Goal: Task Accomplishment & Management: Use online tool/utility

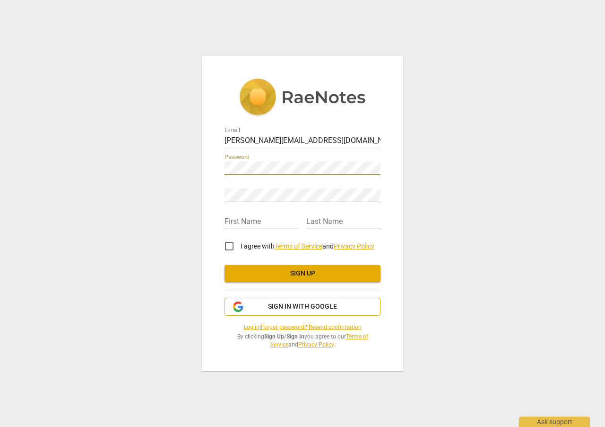
click at [311, 306] on span "Sign in with Google" at bounding box center [302, 306] width 69 height 9
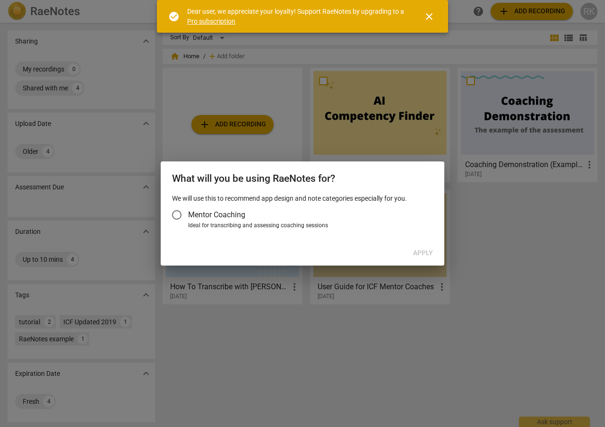
click at [181, 214] on input "Mentor Coaching" at bounding box center [177, 214] width 23 height 23
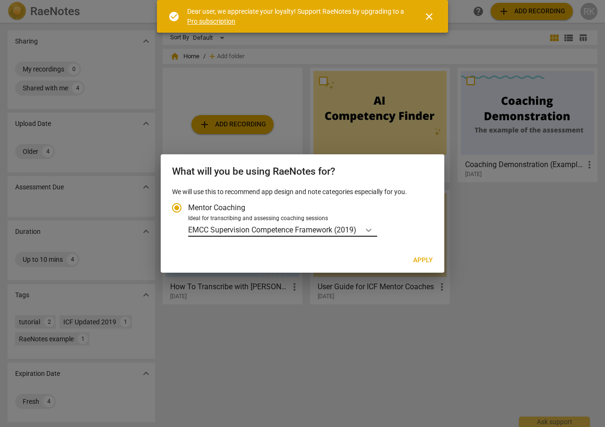
click at [371, 228] on icon "Account type" at bounding box center [368, 229] width 9 height 9
click at [0, 0] on input "Ideal for transcribing and assessing coaching sessions EMCC Supervision Compete…" at bounding box center [0, 0] width 0 height 0
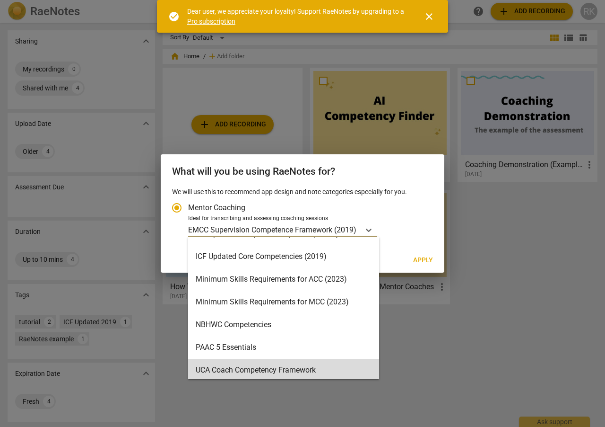
scroll to position [202, 0]
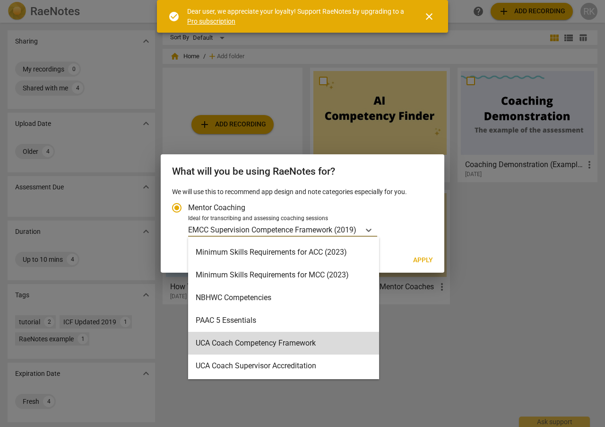
click at [425, 341] on div at bounding box center [302, 213] width 605 height 427
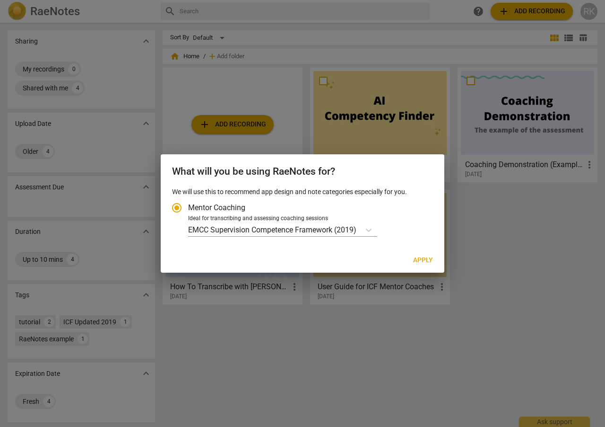
click at [177, 208] on input "Mentor Coaching" at bounding box center [177, 207] width 23 height 23
click at [369, 229] on icon "Account type" at bounding box center [369, 229] width 6 height 3
click at [0, 0] on input "Ideal for transcribing and assessing coaching sessions EMCC Supervision Compete…" at bounding box center [0, 0] width 0 height 0
click at [259, 139] on div at bounding box center [302, 213] width 605 height 427
click at [176, 207] on input "Mentor Coaching" at bounding box center [177, 207] width 23 height 23
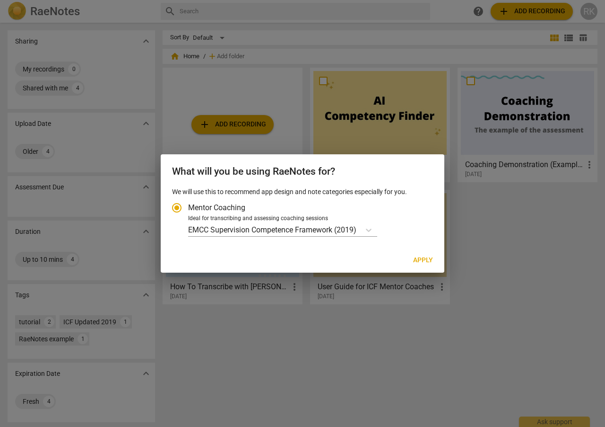
radio input "true"
drag, startPoint x: 501, startPoint y: 267, endPoint x: 443, endPoint y: 186, distance: 99.9
click at [499, 264] on div at bounding box center [302, 213] width 605 height 427
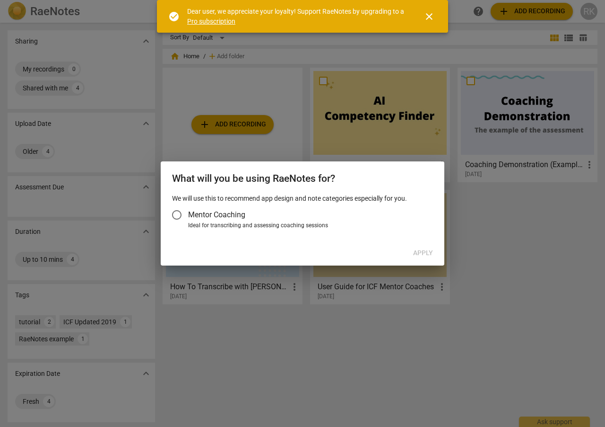
click at [179, 215] on input "Mentor Coaching" at bounding box center [177, 214] width 23 height 23
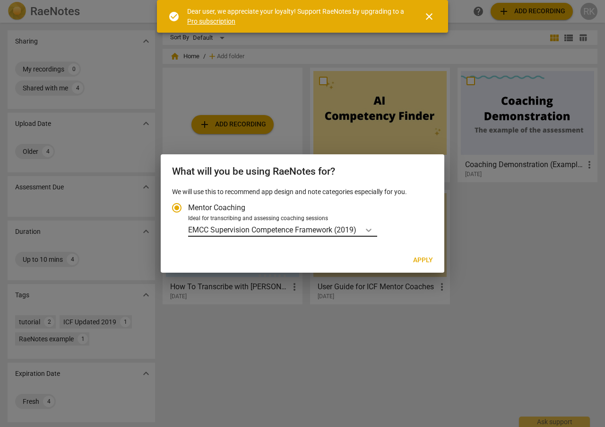
click at [377, 228] on div "Account type" at bounding box center [368, 230] width 17 height 14
click at [0, 0] on input "Ideal for transcribing and assessing coaching sessions EMCC Supervision Compete…" at bounding box center [0, 0] width 0 height 0
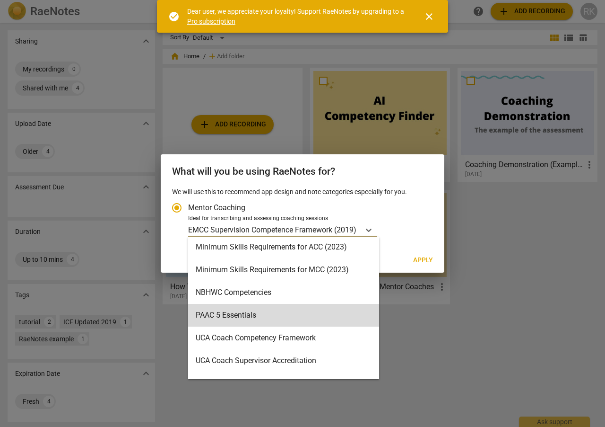
scroll to position [225, 0]
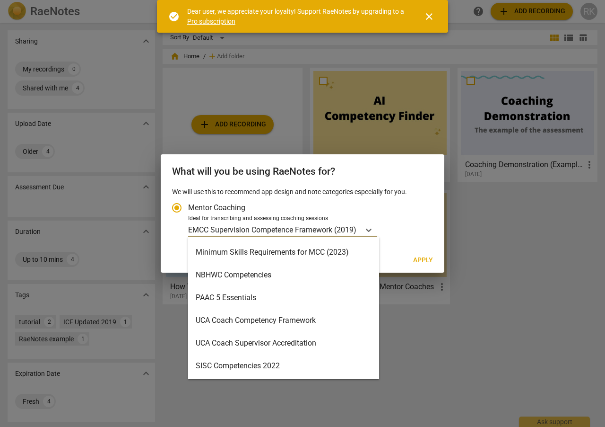
click at [285, 370] on div "SISC Competencies 2022" at bounding box center [283, 365] width 191 height 23
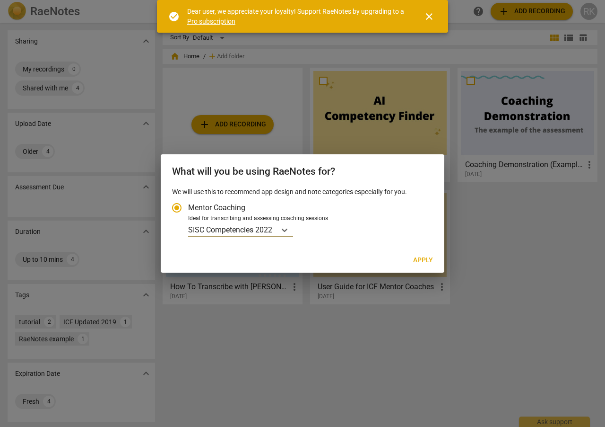
click at [422, 263] on span "Apply" at bounding box center [423, 259] width 20 height 9
radio input "false"
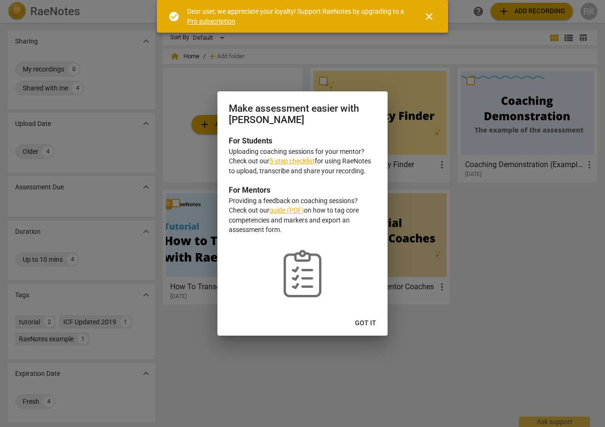
click at [364, 322] on span "Got it" at bounding box center [365, 322] width 21 height 9
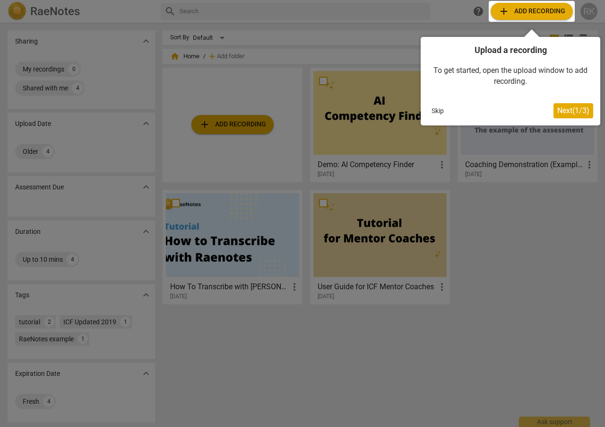
click at [526, 264] on div at bounding box center [302, 213] width 605 height 427
click at [567, 113] on span "Next ( 1 / 3 )" at bounding box center [574, 110] width 32 height 9
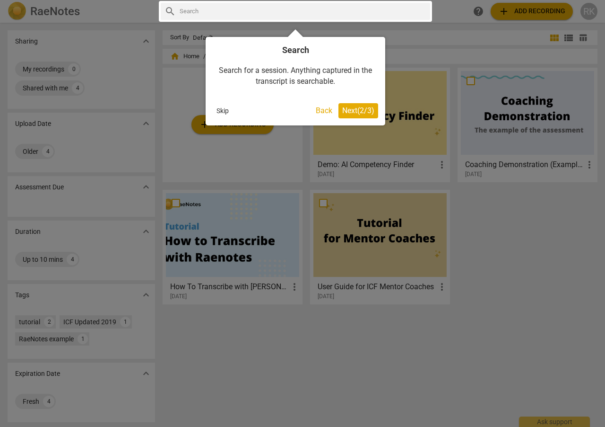
click at [363, 112] on span "Next ( 2 / 3 )" at bounding box center [358, 110] width 32 height 9
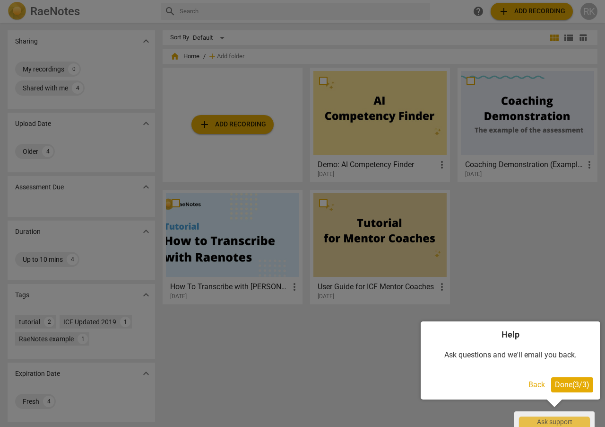
click at [565, 381] on span "Done ( 3 / 3 )" at bounding box center [572, 384] width 35 height 9
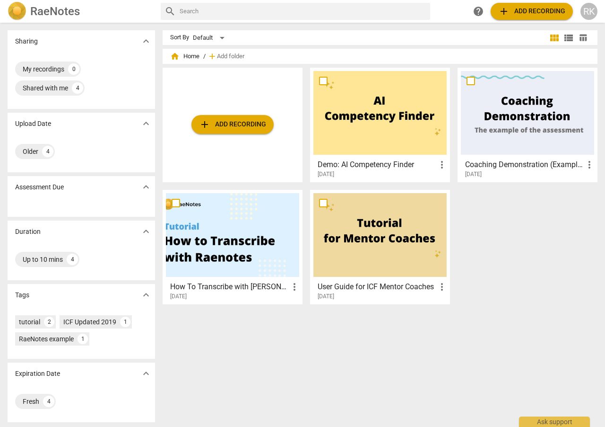
click at [544, 18] on button "add Add recording" at bounding box center [532, 11] width 82 height 17
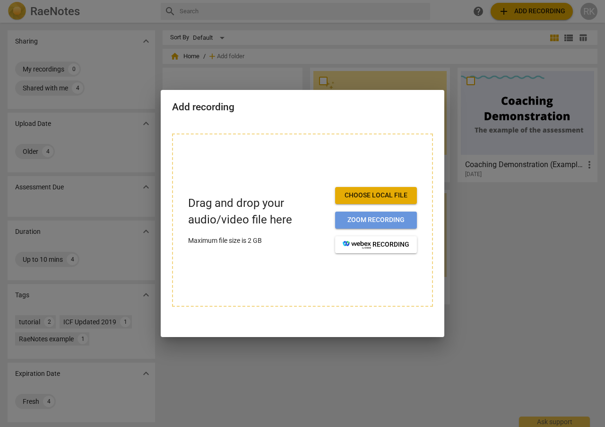
click at [383, 220] on span "Zoom recording" at bounding box center [376, 219] width 67 height 9
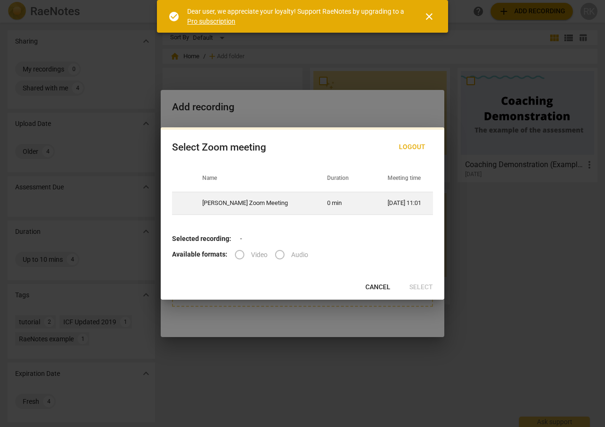
click at [272, 206] on td "[PERSON_NAME] Zoom Meeting" at bounding box center [253, 203] width 125 height 23
radio input "true"
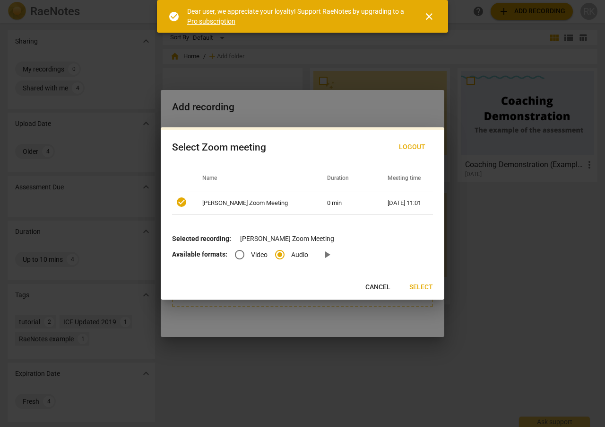
click at [419, 286] on span "Select" at bounding box center [422, 286] width 24 height 9
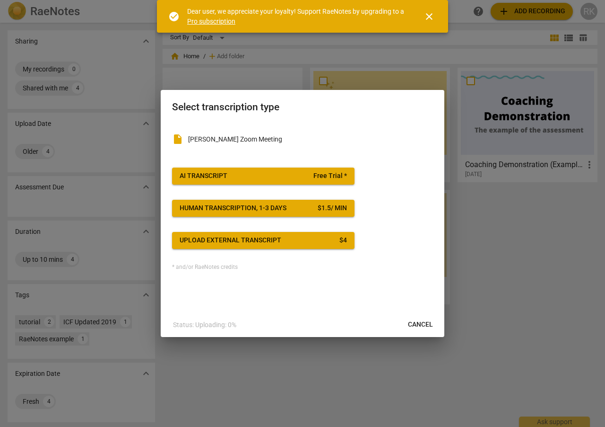
click at [287, 177] on span "AI Transcript Free Trial *" at bounding box center [263, 175] width 167 height 9
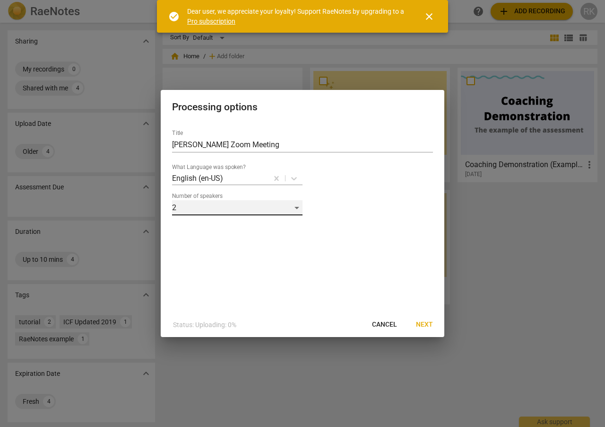
click at [299, 206] on div "2" at bounding box center [237, 207] width 131 height 15
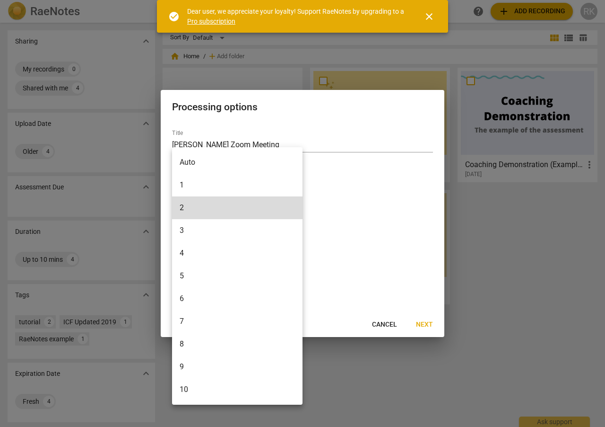
click at [231, 181] on li "1" at bounding box center [237, 185] width 131 height 23
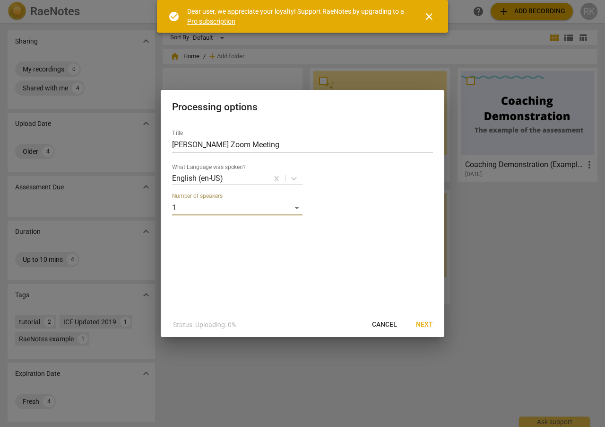
click at [339, 280] on div "Title Rachel Kerr's Zoom Meeting What Language was spoken? English (en-US) Numb…" at bounding box center [303, 217] width 284 height 190
click at [428, 326] on span "Next" at bounding box center [424, 324] width 17 height 9
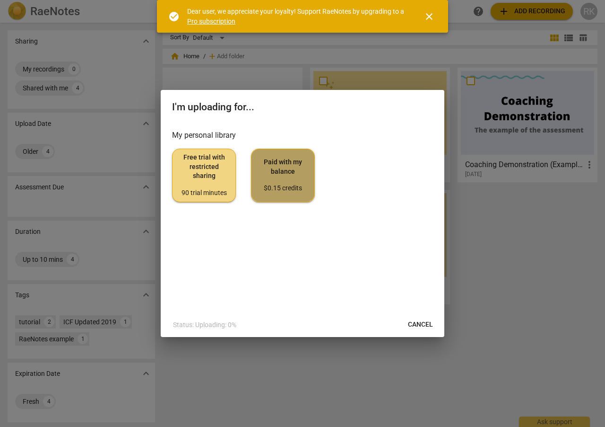
click at [288, 170] on span "Paid with my balance $0.15 credits" at bounding box center [283, 175] width 48 height 35
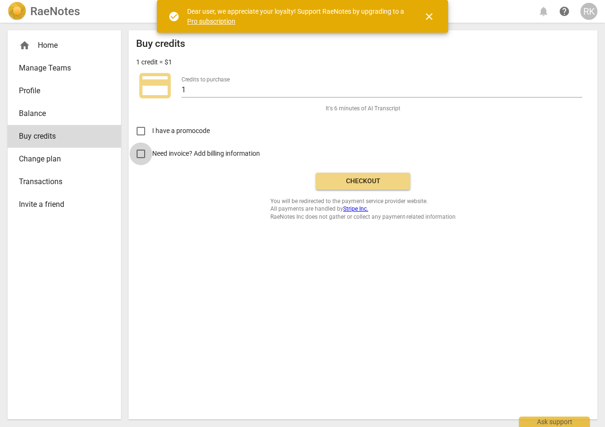
click at [142, 156] on input "Need invoice? Add billing information" at bounding box center [141, 153] width 23 height 23
checkbox input "true"
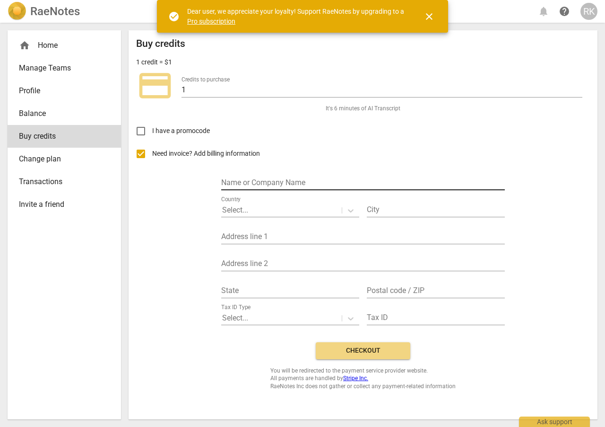
click at [247, 182] on input "text" at bounding box center [363, 183] width 284 height 14
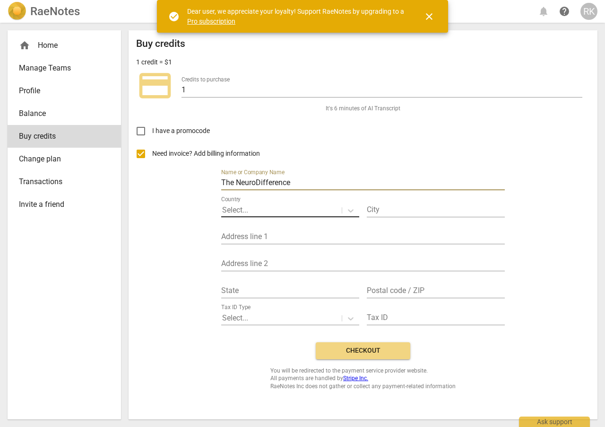
type input "The NeuroDifference"
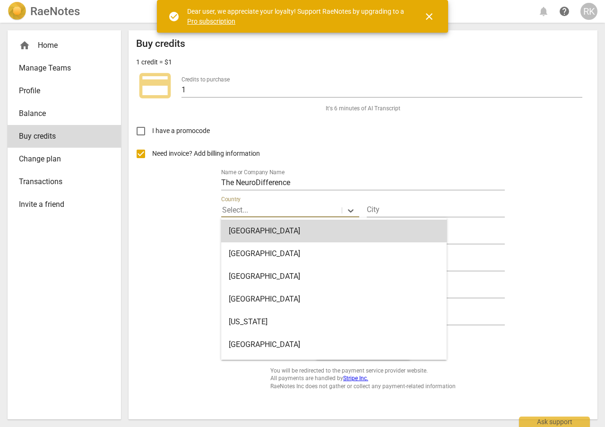
click at [241, 205] on p "Select..." at bounding box center [235, 209] width 26 height 11
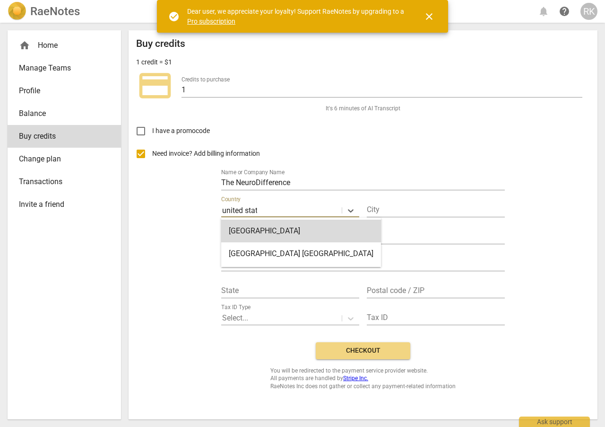
type input "united states"
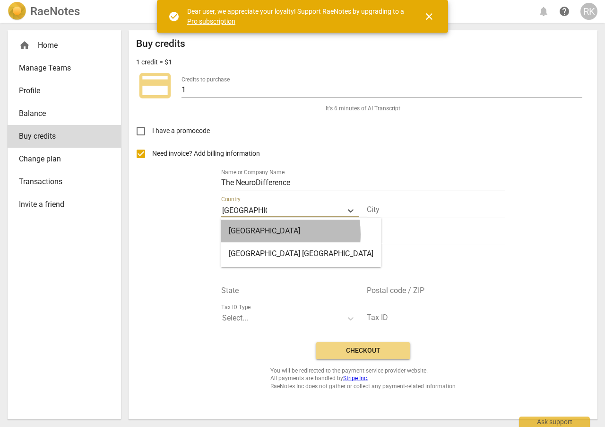
click at [257, 234] on div "United States" at bounding box center [301, 230] width 160 height 23
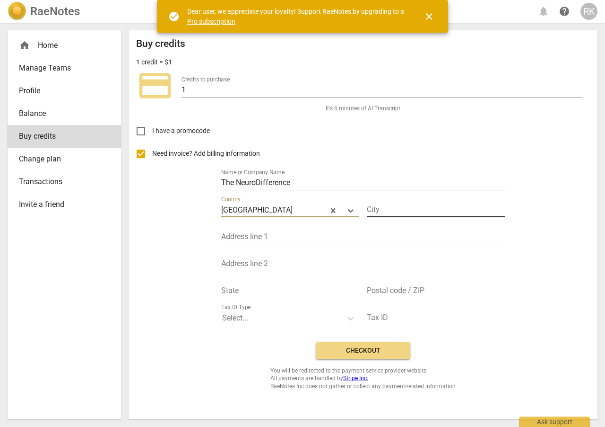
click at [395, 212] on input "text" at bounding box center [436, 210] width 138 height 14
type input "Saint Paul"
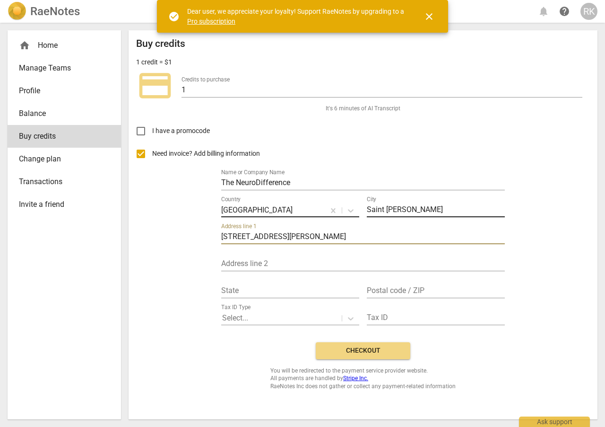
type input "1322 Charles Ave"
type input "MN"
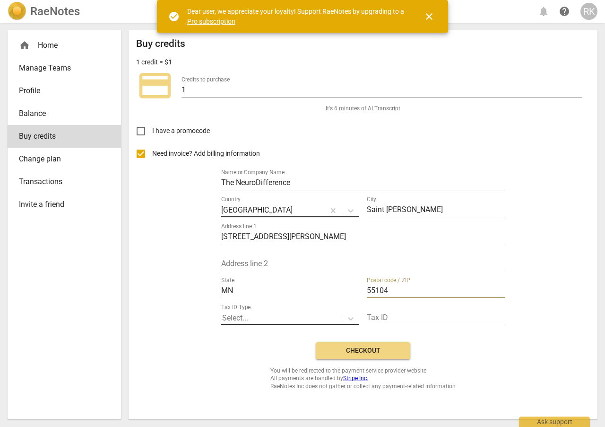
type input "55104"
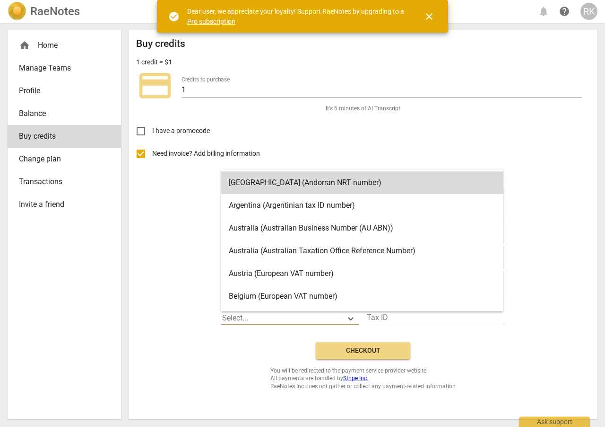
click at [333, 316] on div at bounding box center [281, 318] width 119 height 11
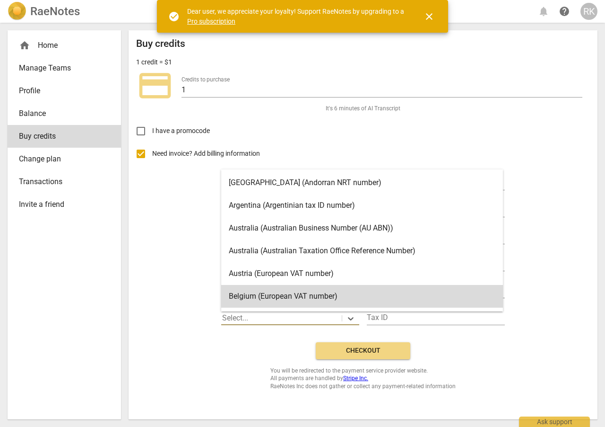
scroll to position [26, 0]
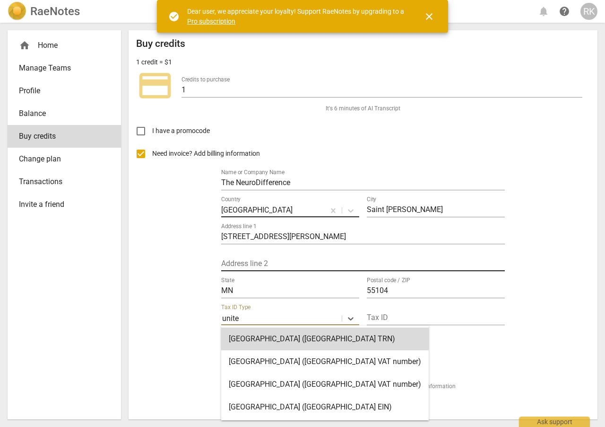
type input "united"
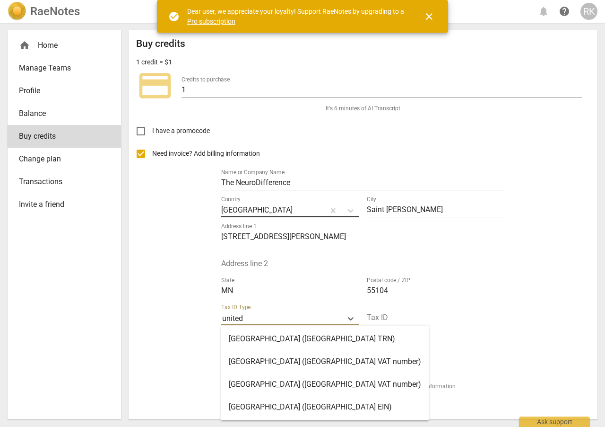
click at [273, 400] on div "United States (United States EIN)" at bounding box center [325, 406] width 208 height 23
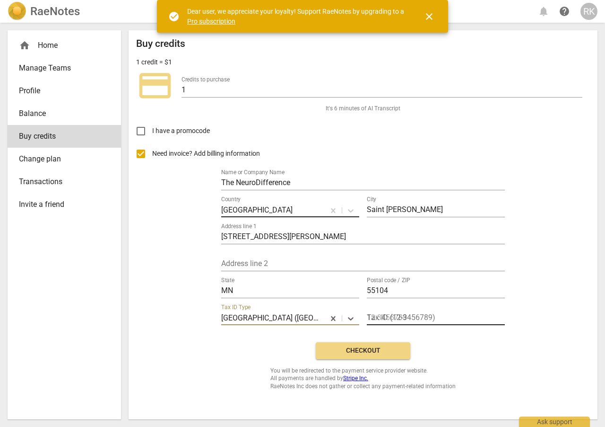
click at [407, 315] on input "text" at bounding box center [436, 318] width 138 height 14
paste input "https://calendar.app.google/SAqE41fvFJeCSCsq5"
type input "https://calendar.app.google/SAqE41fvFJeCSCsq5"
click at [381, 314] on input "text" at bounding box center [436, 318] width 138 height 14
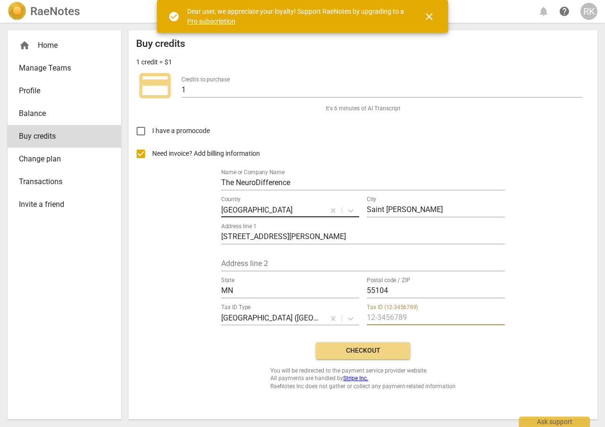
paste input "33-3600811"
type input "33-3600811"
click at [376, 356] on button "Checkout" at bounding box center [363, 350] width 95 height 17
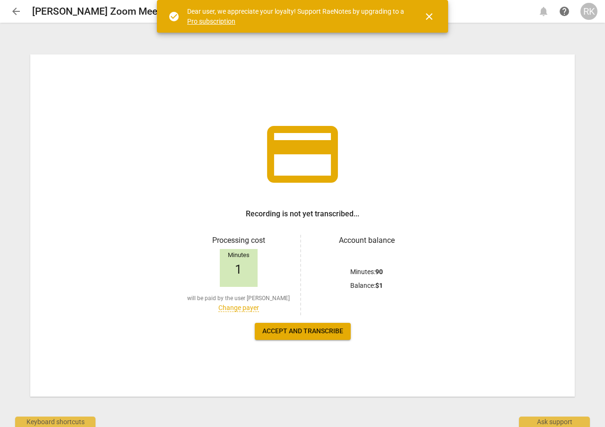
click at [301, 333] on span "Accept and transcribe" at bounding box center [303, 330] width 81 height 9
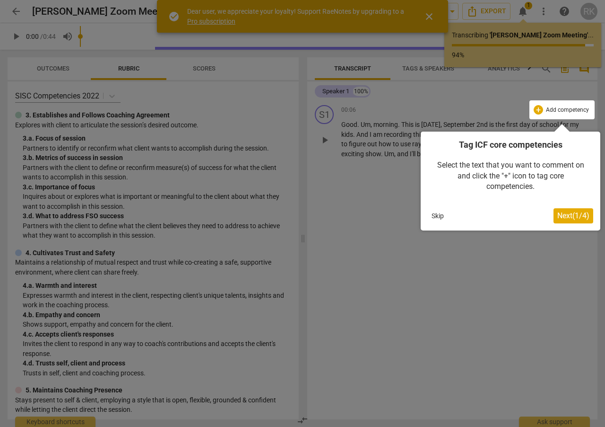
click at [578, 216] on span "Next ( 1 / 4 )" at bounding box center [574, 215] width 32 height 9
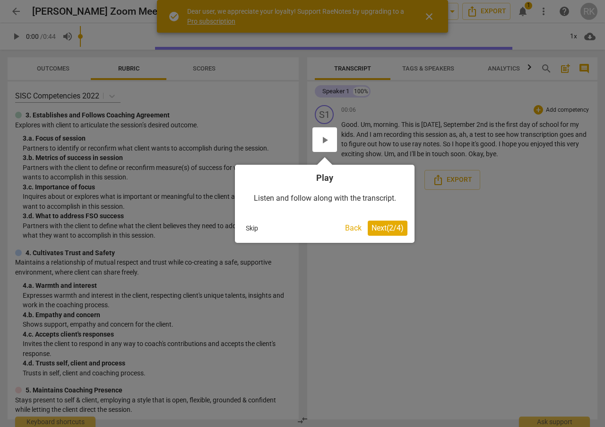
click at [389, 227] on span "Next ( 2 / 4 )" at bounding box center [388, 227] width 32 height 9
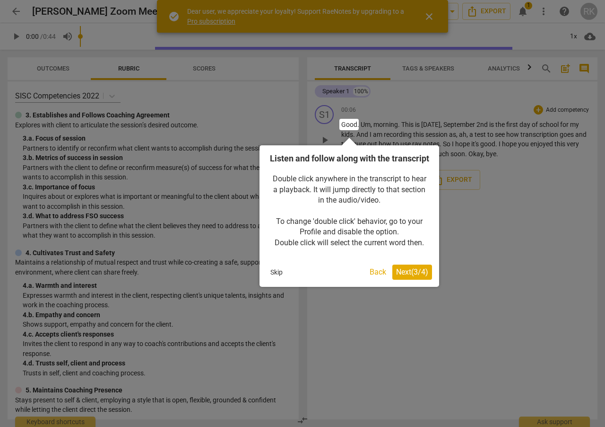
click at [410, 276] on span "Next ( 3 / 4 )" at bounding box center [412, 271] width 32 height 9
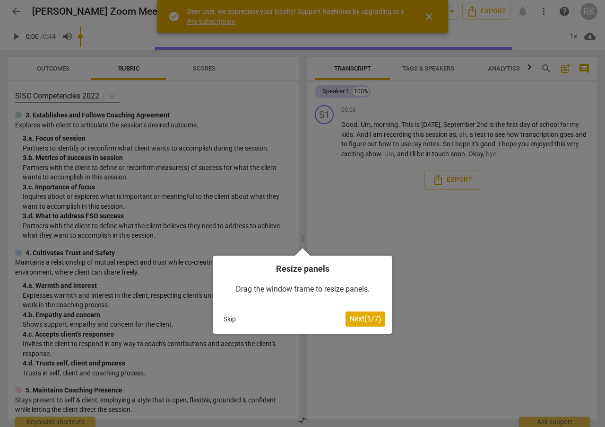
click at [352, 318] on span "Next ( 1 / 7 )" at bounding box center [366, 318] width 32 height 9
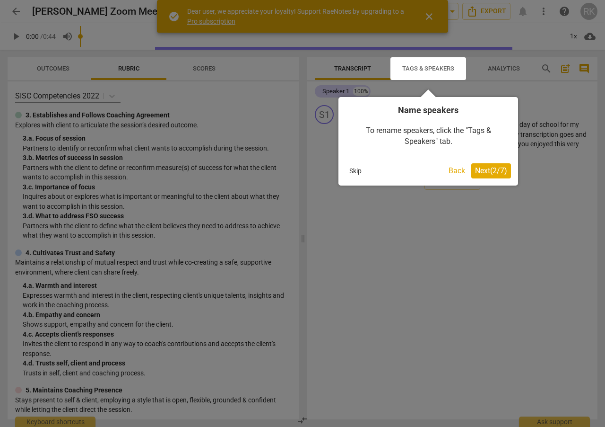
click at [499, 175] on button "Next ( 2 / 7 )" at bounding box center [492, 170] width 40 height 15
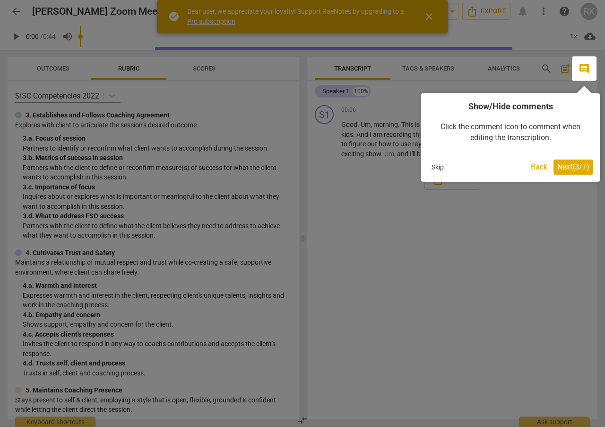
click at [563, 165] on span "Next ( 3 / 7 )" at bounding box center [574, 166] width 32 height 9
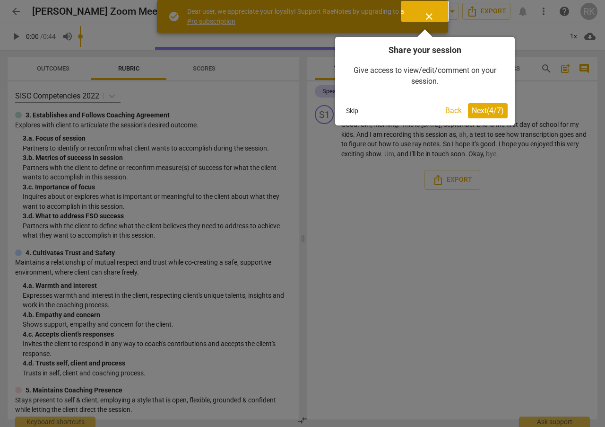
click at [489, 113] on span "Next ( 4 / 7 )" at bounding box center [488, 110] width 32 height 9
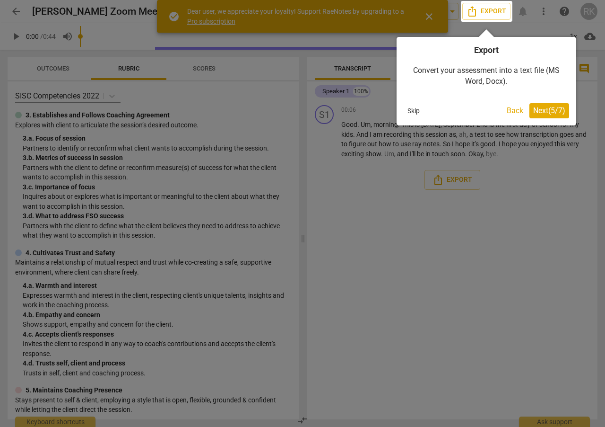
click at [555, 109] on span "Next ( 5 / 7 )" at bounding box center [550, 110] width 32 height 9
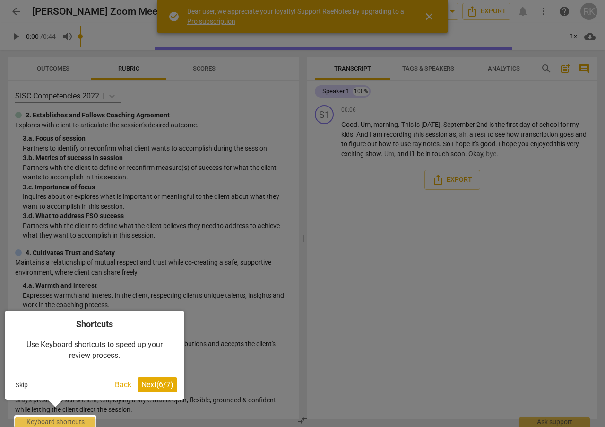
click at [158, 385] on span "Next ( 6 / 7 )" at bounding box center [157, 384] width 32 height 9
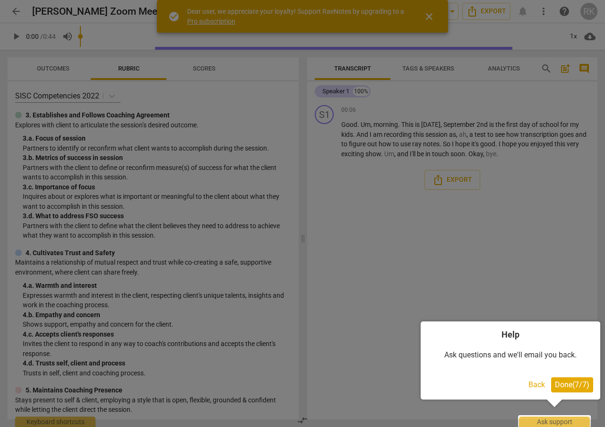
click at [559, 385] on span "Done ( 7 / 7 )" at bounding box center [572, 384] width 35 height 9
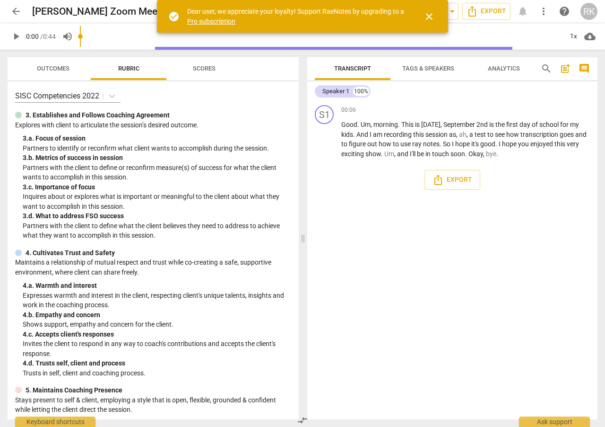
click at [430, 69] on span "Tags & Speakers" at bounding box center [429, 68] width 52 height 7
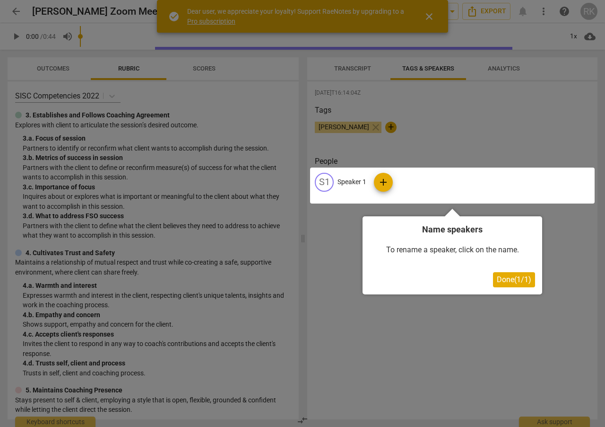
click at [517, 282] on span "Done ( 1 / 1 )" at bounding box center [514, 279] width 35 height 9
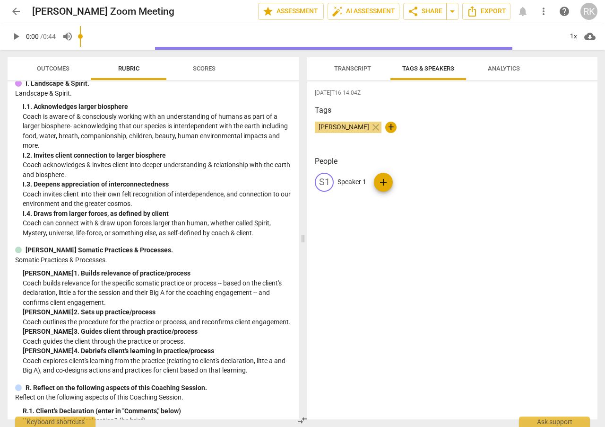
scroll to position [2026, 0]
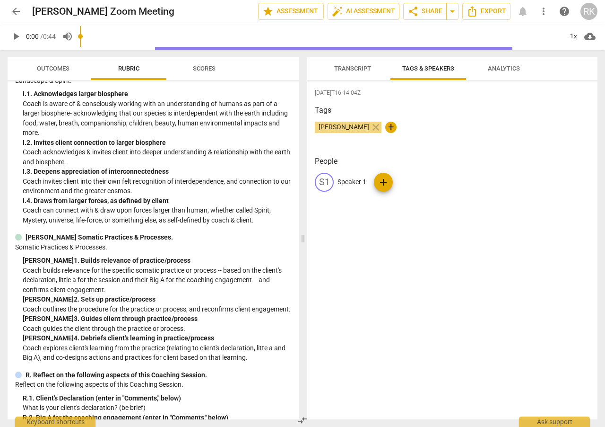
click at [589, 14] on div "RK" at bounding box center [589, 11] width 17 height 17
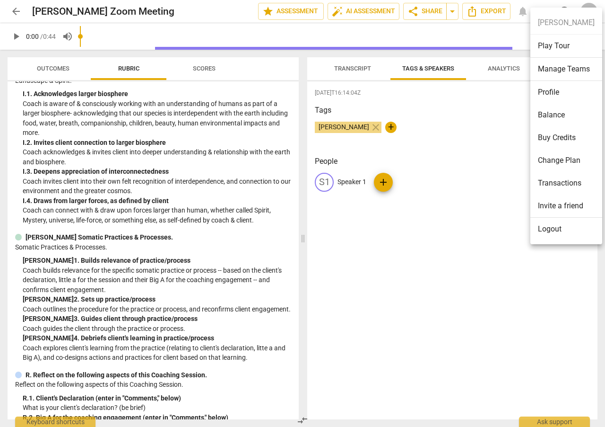
click at [589, 14] on ul "[PERSON_NAME] Play Tour Manage Teams Profile Balance Buy Credits Change Plan Tr…" at bounding box center [567, 126] width 72 height 236
click at [571, 26] on ul "[PERSON_NAME] Play Tour Manage Teams Profile Balance Buy Credits Change Plan Tr…" at bounding box center [567, 126] width 72 height 236
click at [471, 210] on div at bounding box center [302, 213] width 605 height 427
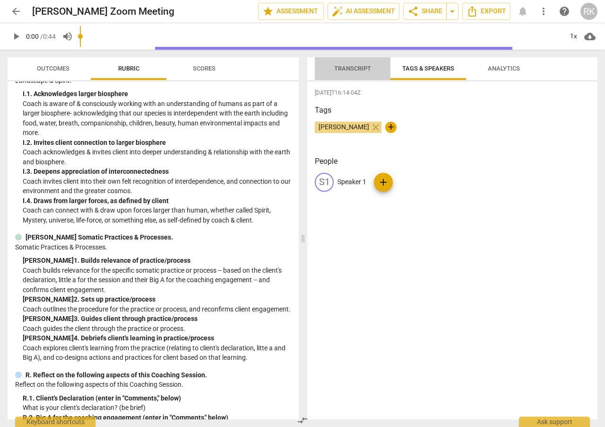
click at [359, 65] on span "Transcript" at bounding box center [352, 68] width 37 height 7
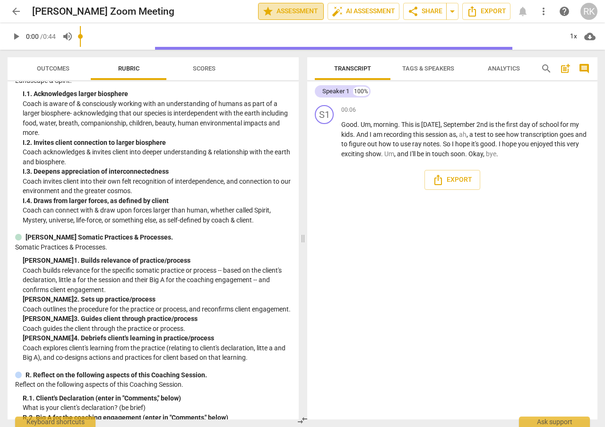
click at [295, 9] on span "star Assessment" at bounding box center [291, 11] width 57 height 11
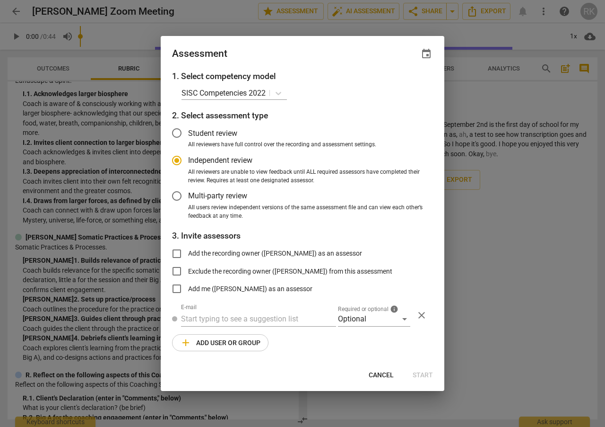
radio input "false"
click at [174, 132] on input "Student review" at bounding box center [177, 133] width 23 height 23
radio input "false"
click at [175, 251] on input "Add the recording owner ([PERSON_NAME]) as an assessor" at bounding box center [177, 253] width 23 height 23
checkbox input "true"
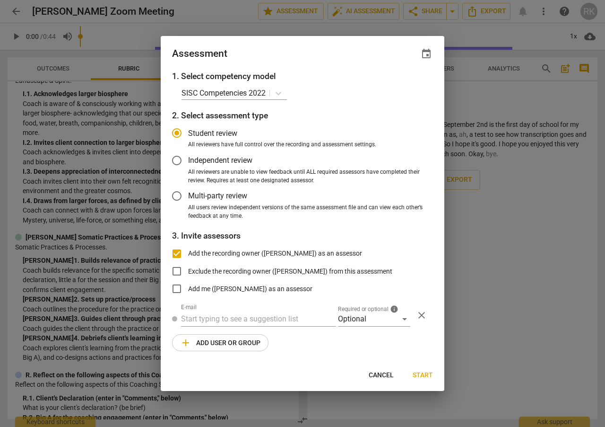
radio input "false"
click at [174, 290] on input "Add me ([PERSON_NAME]) as an assessor" at bounding box center [177, 288] width 23 height 23
checkbox input "true"
radio input "false"
click at [422, 371] on span "Start" at bounding box center [423, 374] width 20 height 9
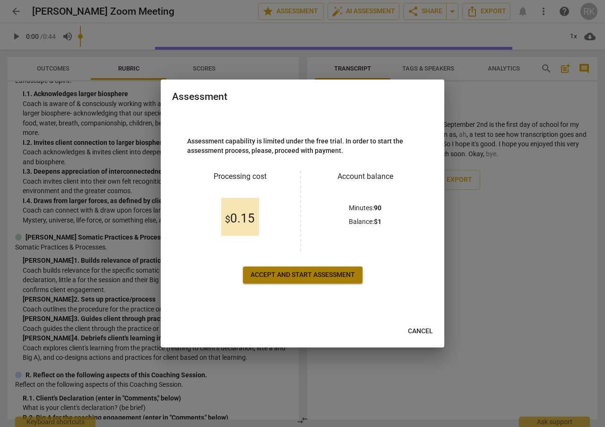
click at [303, 273] on span "Accept and start assessment" at bounding box center [303, 274] width 105 height 9
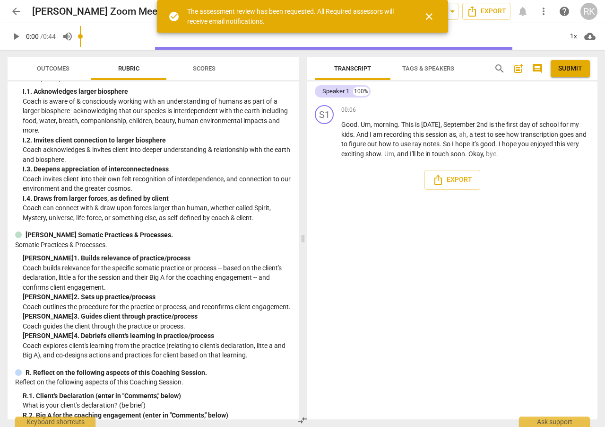
scroll to position [2024, 0]
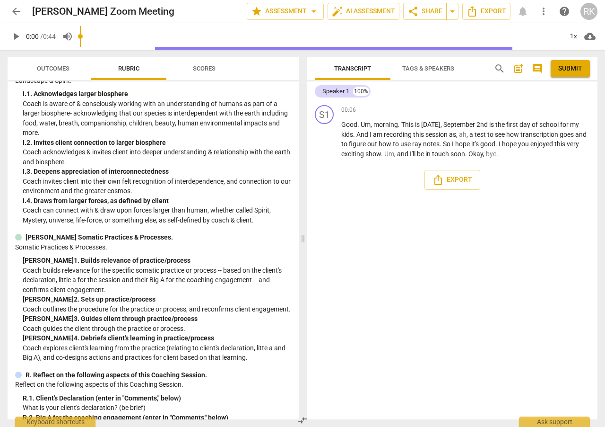
click at [519, 67] on span "post_add" at bounding box center [518, 68] width 11 height 11
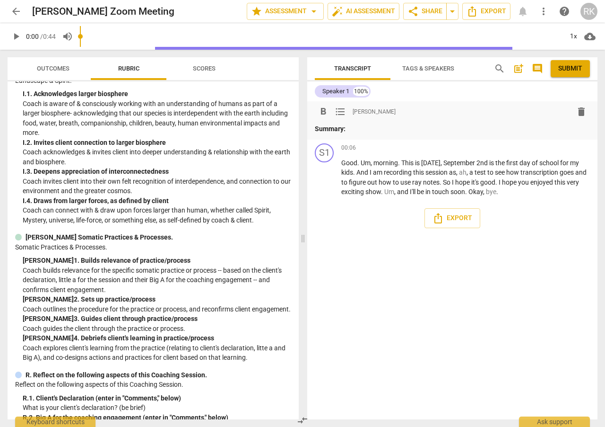
click at [519, 67] on span "post_add" at bounding box center [518, 68] width 11 height 11
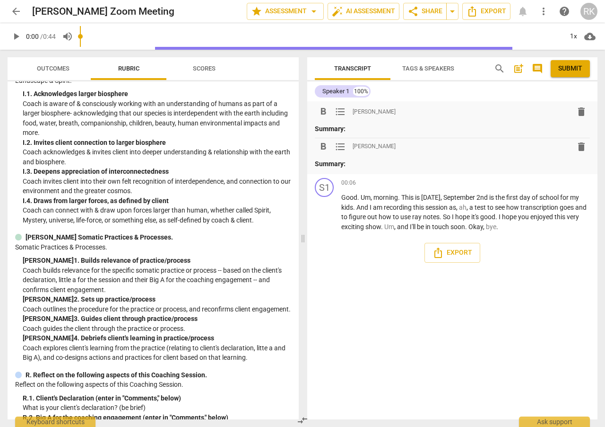
click at [578, 114] on span "delete" at bounding box center [581, 111] width 11 height 11
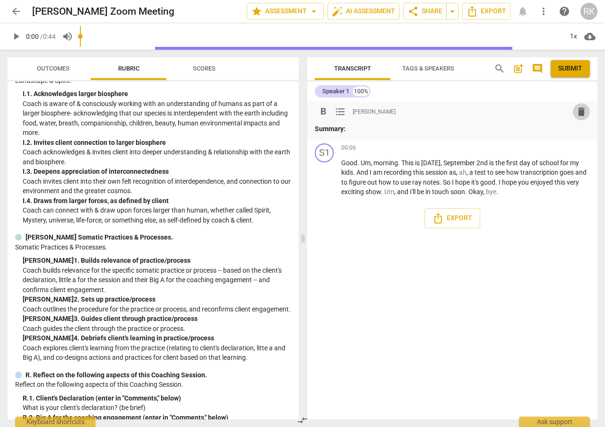
click at [580, 109] on span "delete" at bounding box center [581, 111] width 11 height 11
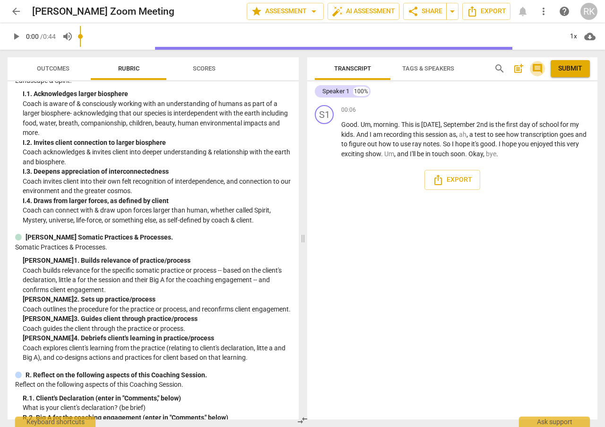
click at [540, 70] on span "comment" at bounding box center [537, 68] width 11 height 11
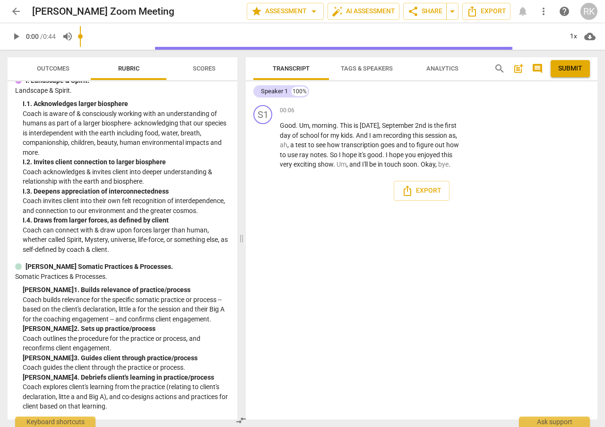
click at [358, 65] on span "Tags & Speakers" at bounding box center [367, 68] width 52 height 7
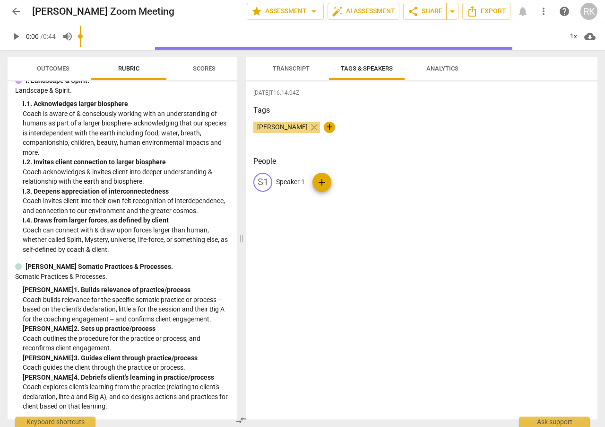
click at [284, 60] on button "Transcript" at bounding box center [292, 68] width 76 height 23
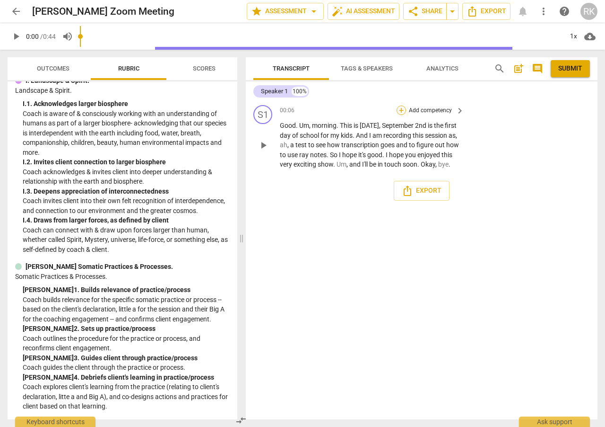
click at [403, 111] on div "+" at bounding box center [401, 109] width 9 height 9
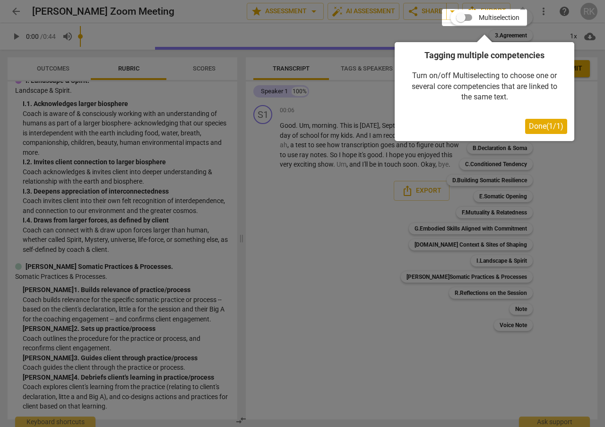
click at [541, 127] on span "Done ( 1 / 1 )" at bounding box center [546, 126] width 35 height 9
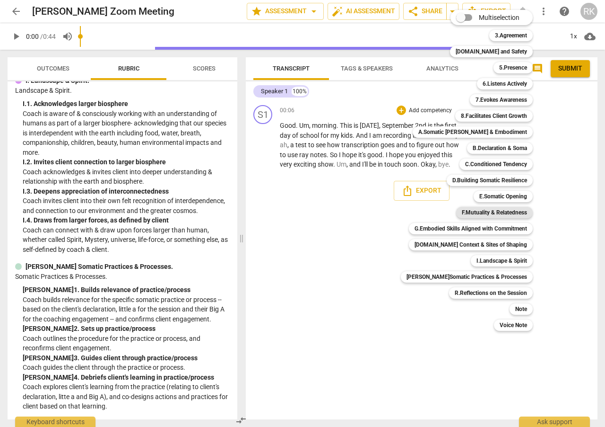
click at [508, 214] on b "F.Mutuality & Relatedness" at bounding box center [494, 212] width 65 height 11
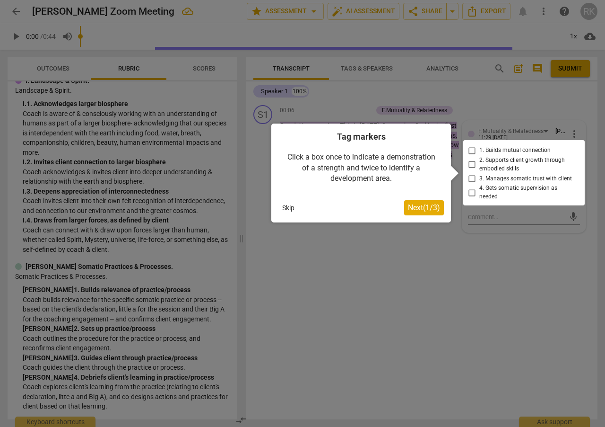
click at [419, 205] on span "Next ( 1 / 3 )" at bounding box center [424, 207] width 32 height 9
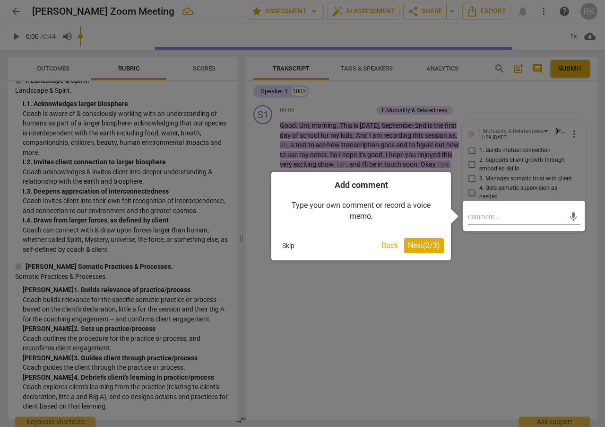
click at [423, 247] on span "Next ( 2 / 3 )" at bounding box center [424, 245] width 32 height 9
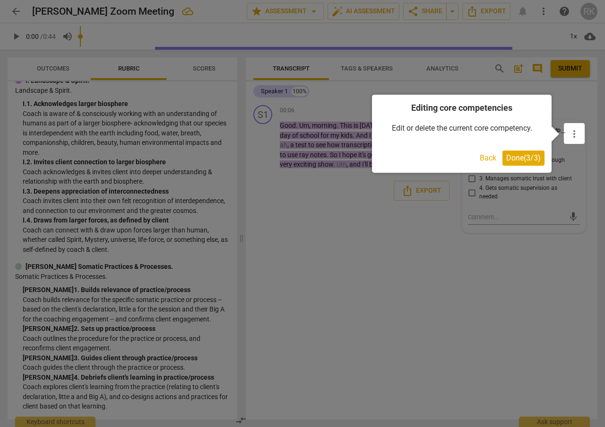
click at [513, 161] on span "Done ( 3 / 3 )" at bounding box center [524, 157] width 35 height 9
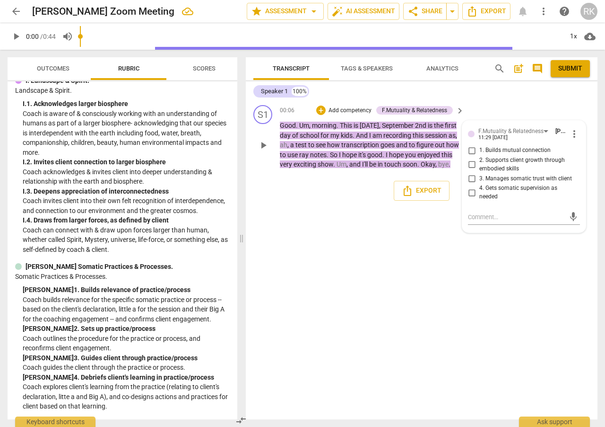
click at [381, 142] on span "transcription" at bounding box center [360, 145] width 39 height 8
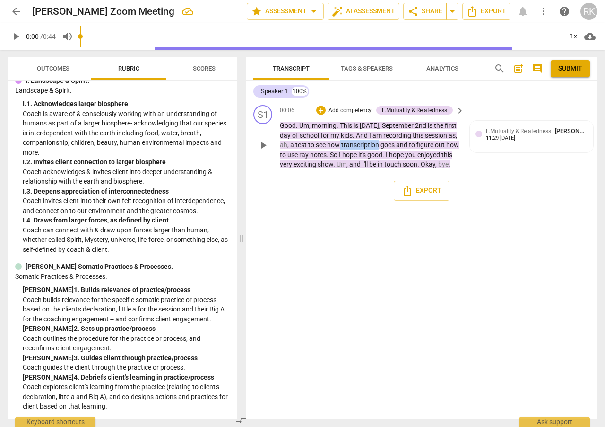
drag, startPoint x: 414, startPoint y: 147, endPoint x: 376, endPoint y: 143, distance: 38.5
click at [376, 142] on p "Good . Um , morning . This is [DATE] is the [DATE] for my kids . And I am recor…" at bounding box center [370, 145] width 180 height 49
click at [425, 133] on div "+" at bounding box center [423, 132] width 9 height 9
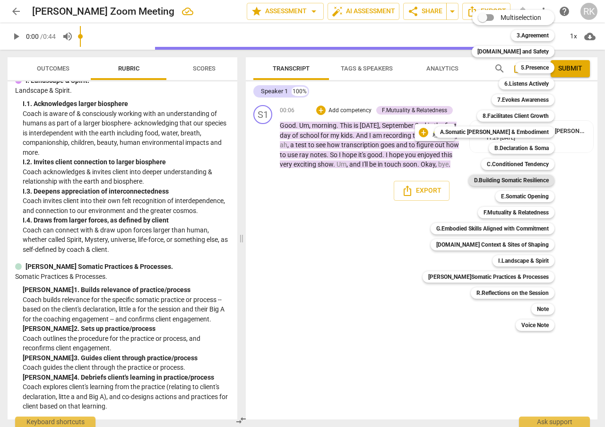
click at [488, 183] on b "D.Building Somatic Resilience" at bounding box center [511, 180] width 75 height 11
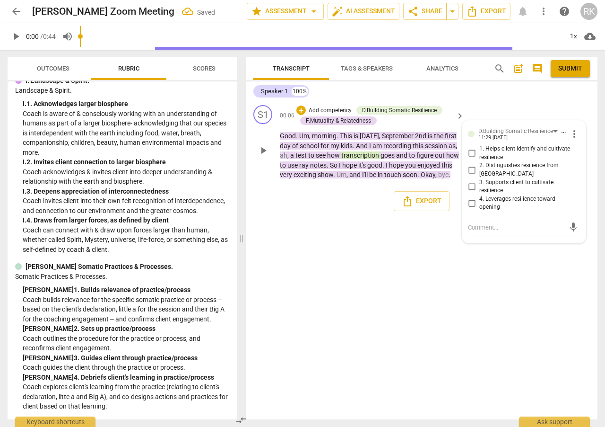
click at [299, 161] on span "use" at bounding box center [294, 165] width 12 height 8
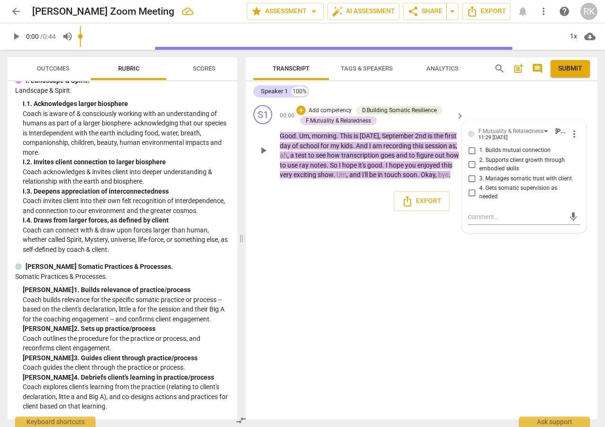
click at [329, 277] on div "S1 play_arrow pause 00:06 + Add competency D.Building Somatic Resilience F.Mutu…" at bounding box center [422, 260] width 352 height 318
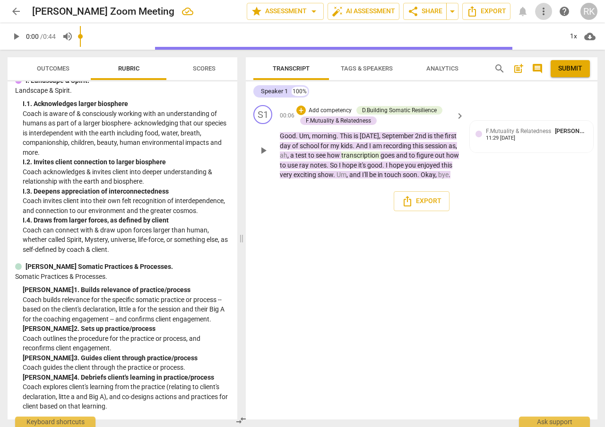
click at [546, 11] on span "more_vert" at bounding box center [543, 11] width 11 height 11
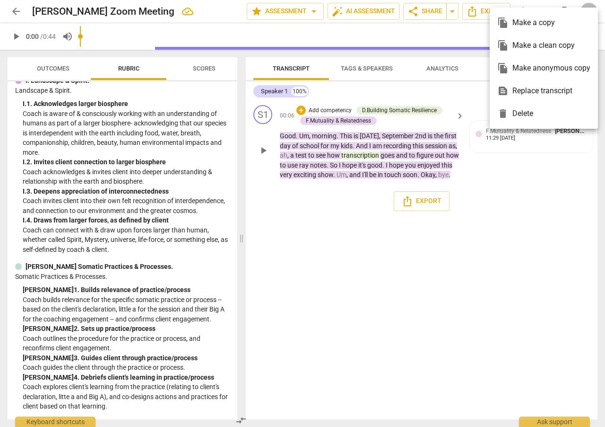
click at [546, 424] on div at bounding box center [302, 213] width 605 height 427
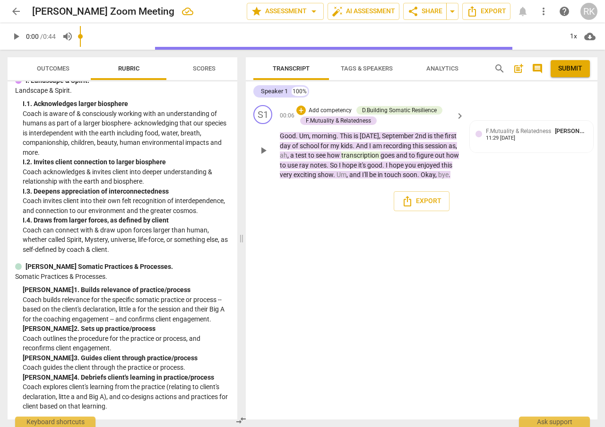
click at [548, 422] on div "Ask support" at bounding box center [554, 421] width 71 height 10
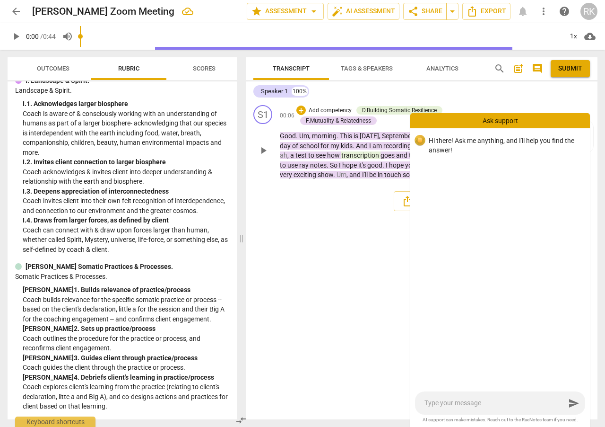
click at [347, 262] on div "S1 play_arrow pause 00:06 + Add competency D.Building Somatic Resilience F.Mutu…" at bounding box center [422, 260] width 352 height 318
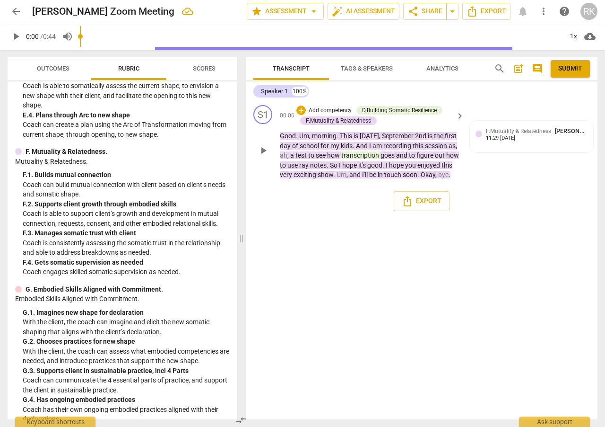
scroll to position [1434, 0]
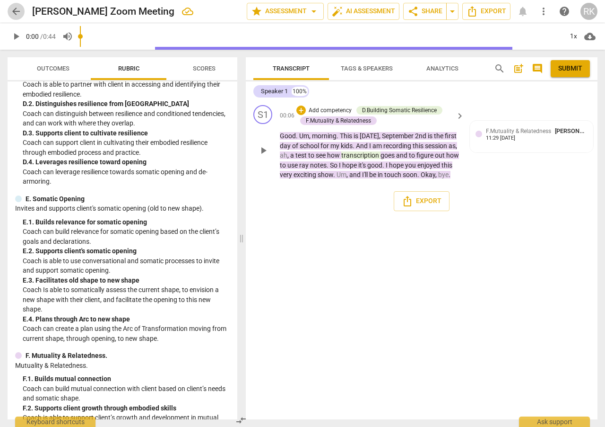
click at [20, 11] on span "arrow_back" at bounding box center [15, 11] width 11 height 11
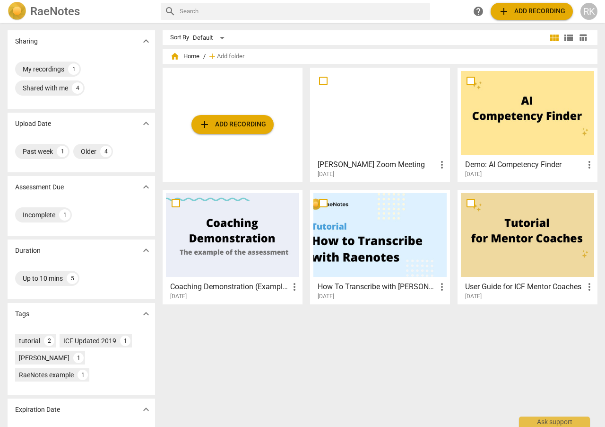
click at [224, 243] on div at bounding box center [232, 235] width 133 height 84
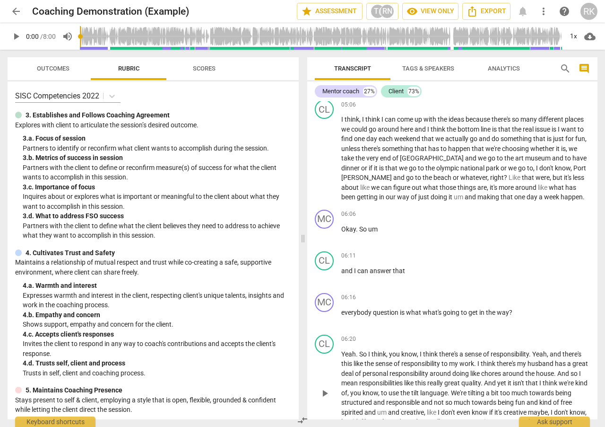
scroll to position [970, 0]
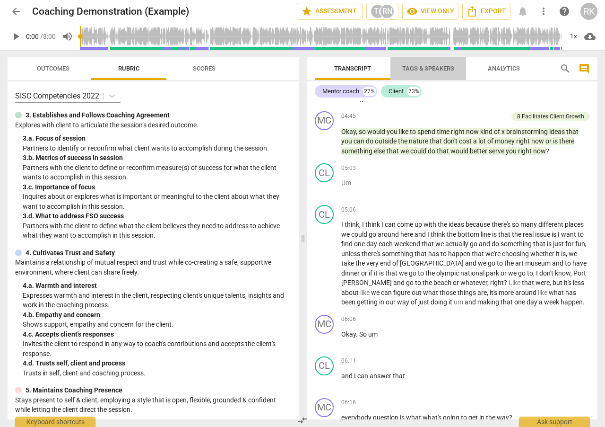
click at [447, 68] on span "Tags & Speakers" at bounding box center [429, 68] width 52 height 7
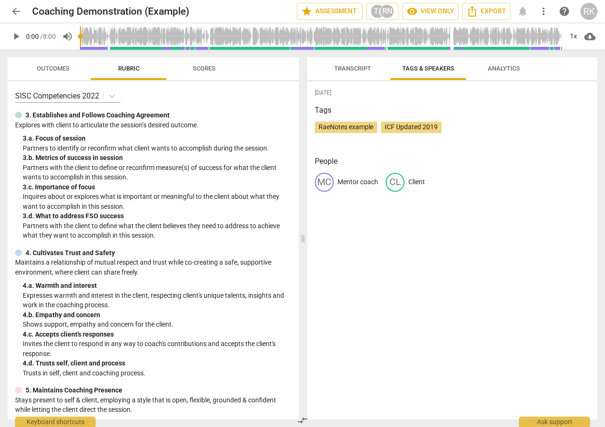
click at [354, 73] on span "Transcript" at bounding box center [353, 68] width 60 height 13
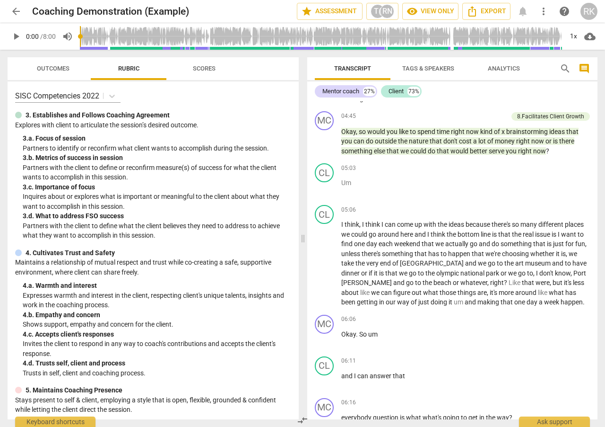
click at [427, 67] on span "Tags & Speakers" at bounding box center [429, 68] width 52 height 7
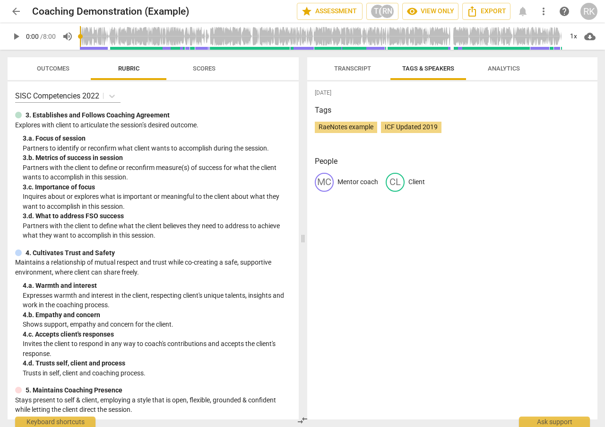
click at [508, 72] on span "Analytics" at bounding box center [504, 68] width 55 height 13
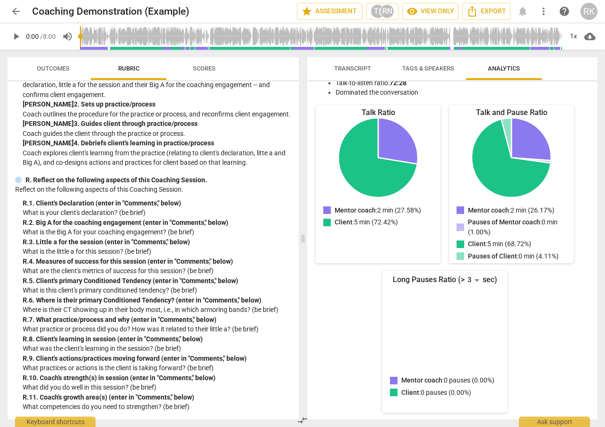
scroll to position [2241, 0]
click at [440, 17] on button "visibility View only" at bounding box center [431, 11] width 56 height 17
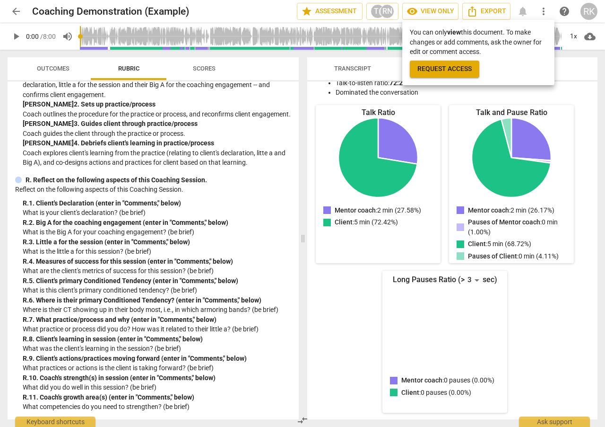
click at [20, 12] on div at bounding box center [302, 213] width 605 height 427
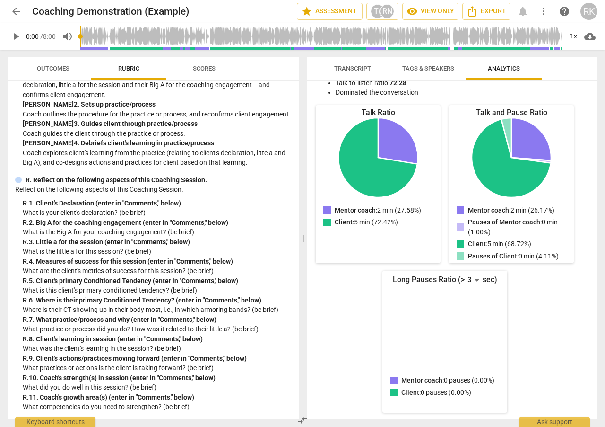
click at [17, 12] on span "arrow_back" at bounding box center [15, 11] width 11 height 11
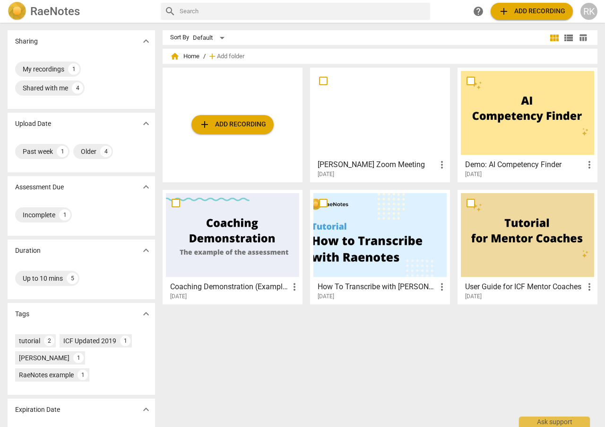
click at [559, 128] on div at bounding box center [527, 113] width 133 height 84
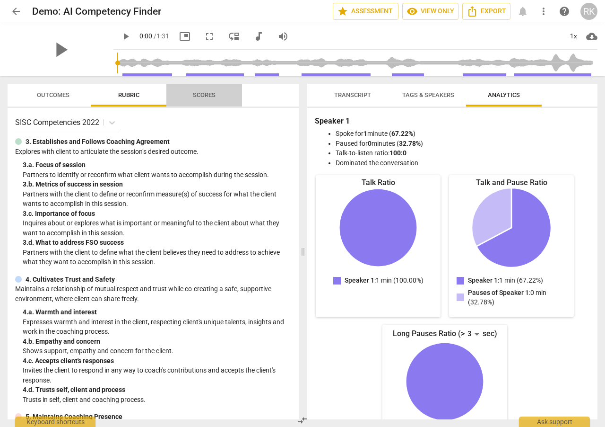
click at [207, 91] on span "Scores" at bounding box center [204, 94] width 23 height 7
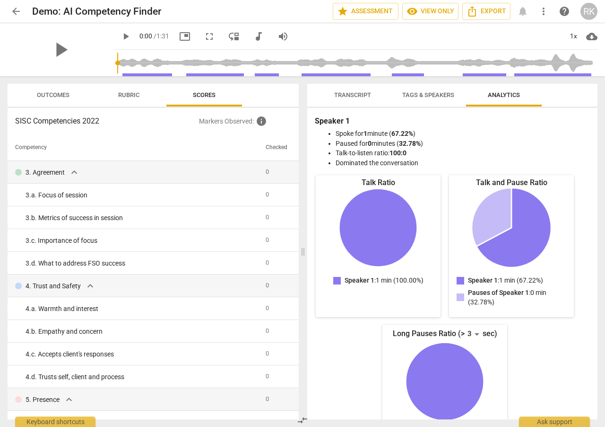
click at [153, 94] on span "Rubric" at bounding box center [129, 95] width 76 height 13
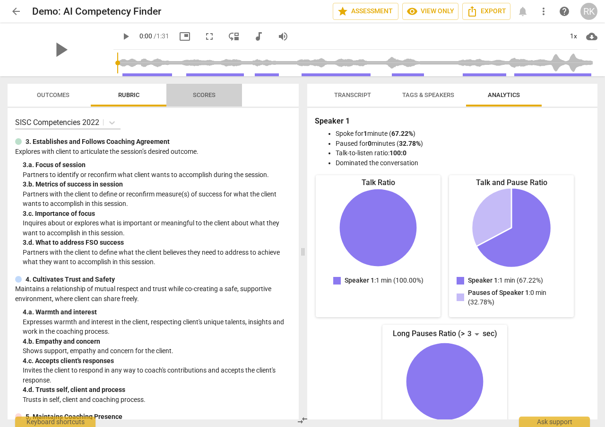
click at [210, 96] on span "Scores" at bounding box center [204, 94] width 23 height 7
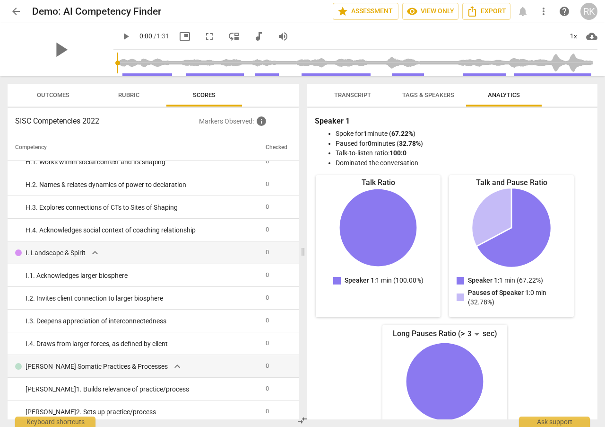
scroll to position [1843, 0]
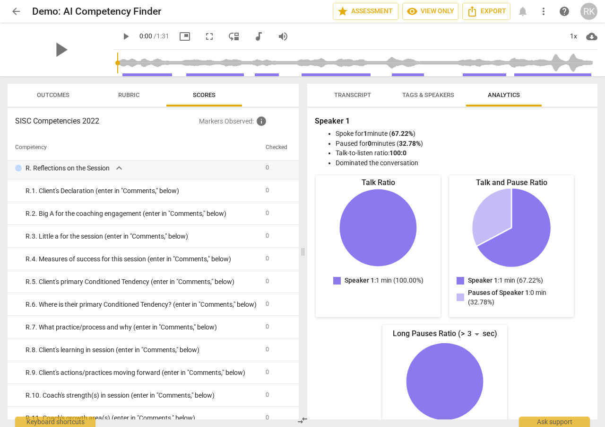
click at [129, 94] on span "Rubric" at bounding box center [128, 94] width 21 height 7
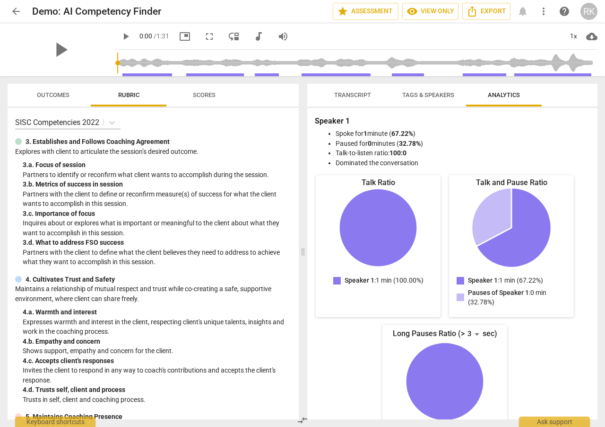
click at [423, 94] on span "Tags & Speakers" at bounding box center [429, 94] width 52 height 7
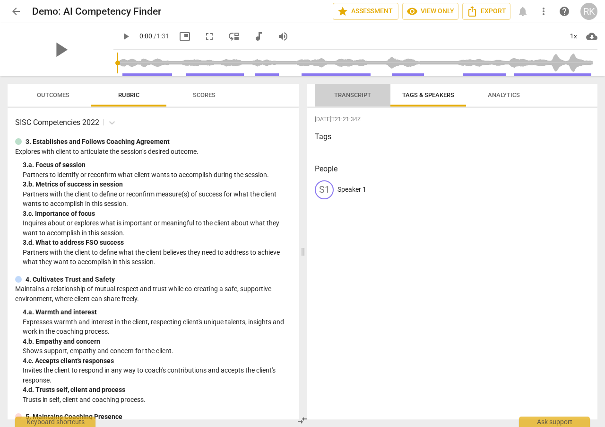
click at [368, 97] on span "Transcript" at bounding box center [352, 94] width 37 height 7
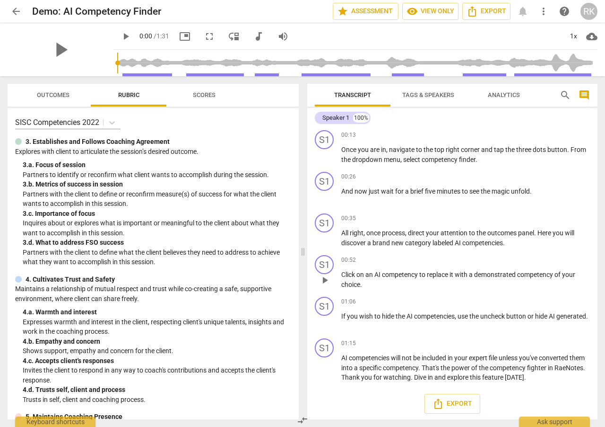
scroll to position [45, 0]
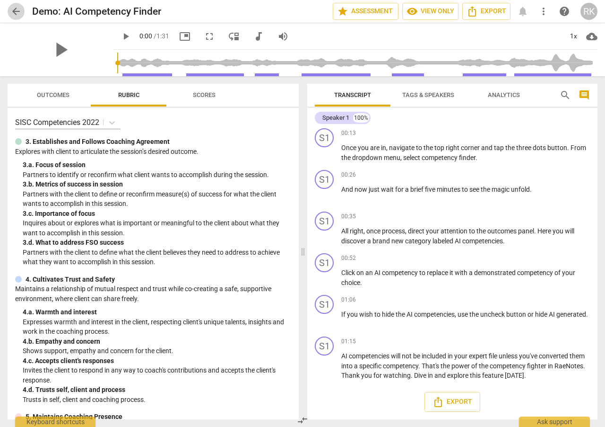
click at [15, 12] on span "arrow_back" at bounding box center [15, 11] width 11 height 11
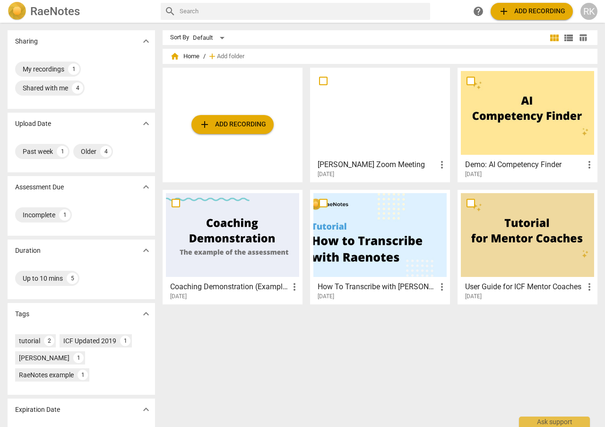
click at [498, 247] on div at bounding box center [527, 235] width 133 height 84
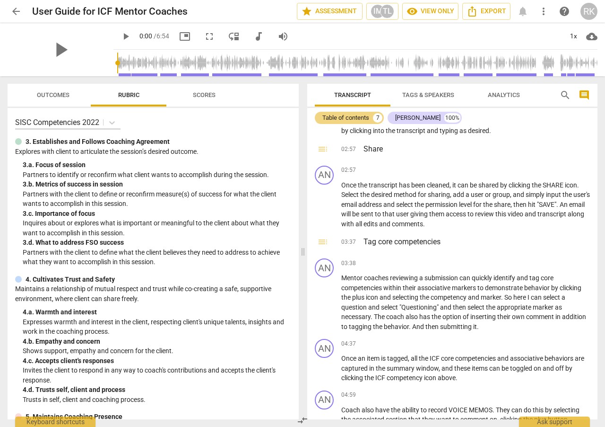
scroll to position [454, 0]
click at [60, 48] on span "play_arrow" at bounding box center [60, 49] width 25 height 25
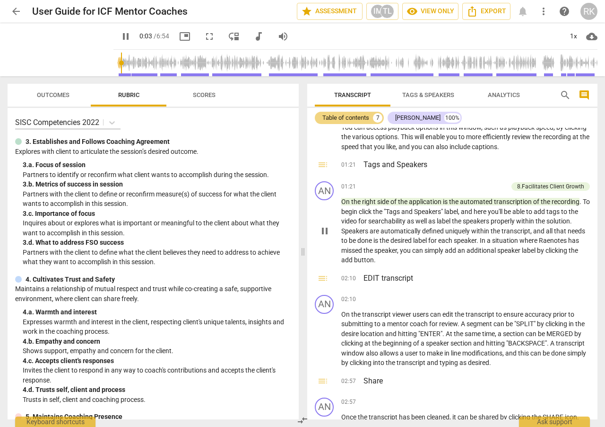
scroll to position [0, 0]
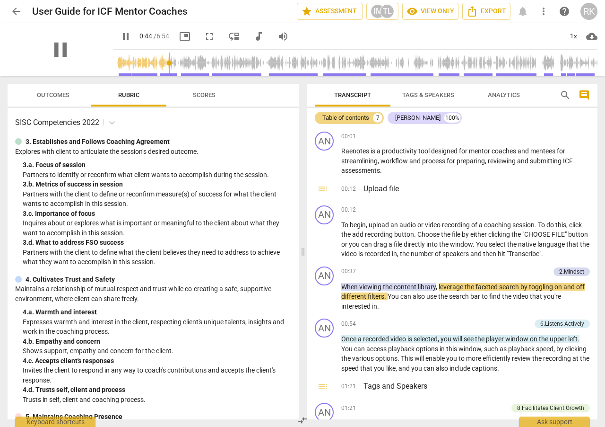
click at [79, 61] on div "pause" at bounding box center [61, 49] width 106 height 53
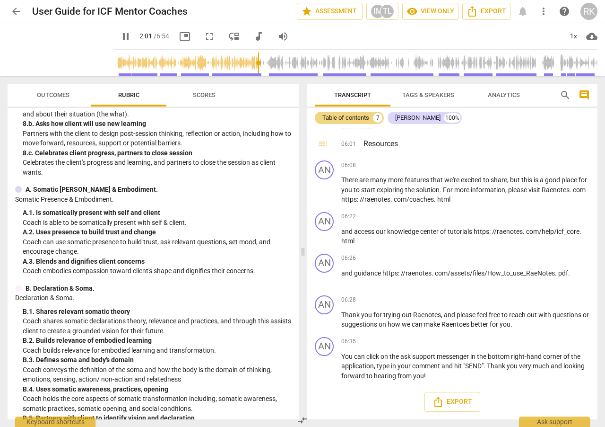
scroll to position [817, 0]
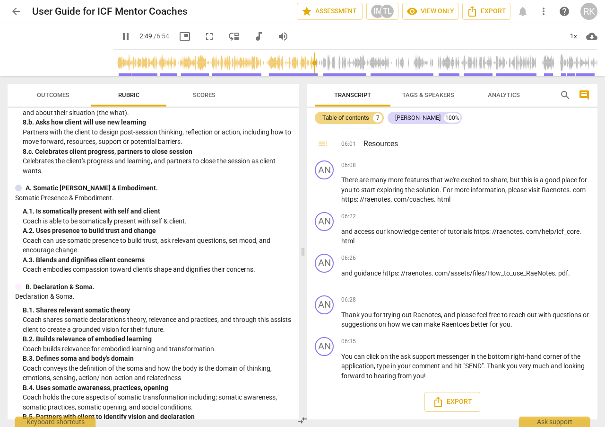
type input "170"
click at [11, 11] on span "arrow_back" at bounding box center [15, 11] width 11 height 11
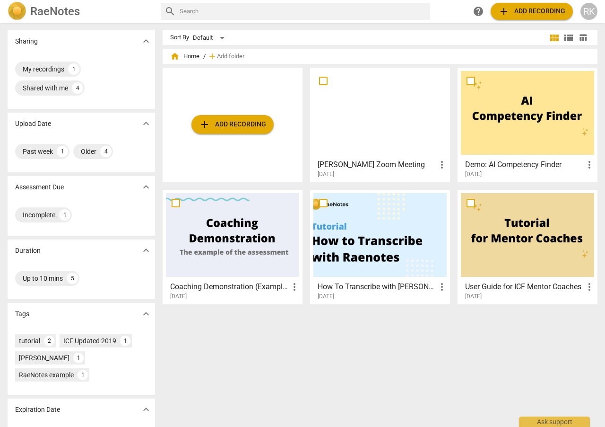
click at [373, 146] on div at bounding box center [380, 113] width 133 height 84
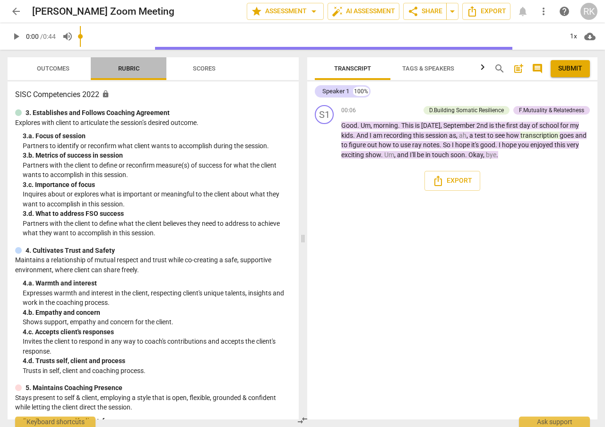
click at [126, 68] on span "Rubric" at bounding box center [128, 68] width 21 height 7
